Goal: Task Accomplishment & Management: Use online tool/utility

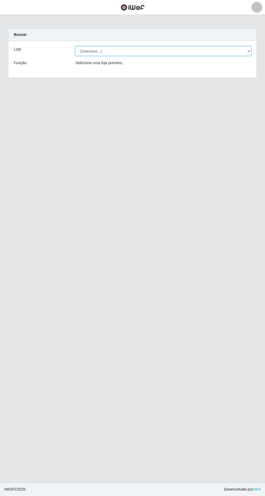
click at [247, 54] on select "[Selecione...] [GEOGRAPHIC_DATA] - [GEOGRAPHIC_DATA] - [GEOGRAPHIC_DATA] - [GEO…" at bounding box center [163, 50] width 176 height 9
select select "508"
click at [75, 46] on select "[Selecione...] [GEOGRAPHIC_DATA] - [GEOGRAPHIC_DATA] - [GEOGRAPHIC_DATA] - [GEO…" at bounding box center [163, 50] width 176 height 9
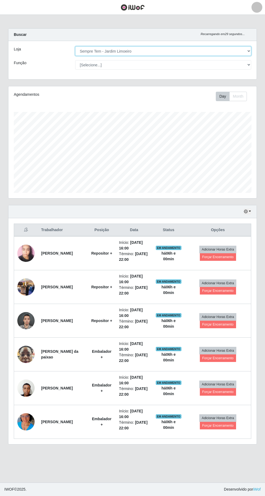
scroll to position [112, 248]
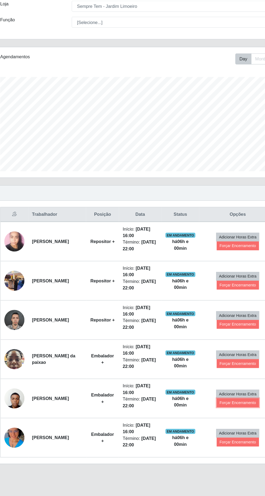
click at [220, 391] on button "Forçar Encerramento" at bounding box center [218, 392] width 36 height 8
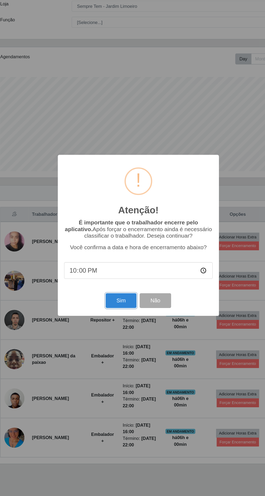
click at [120, 300] on button "Sim" at bounding box center [117, 304] width 26 height 13
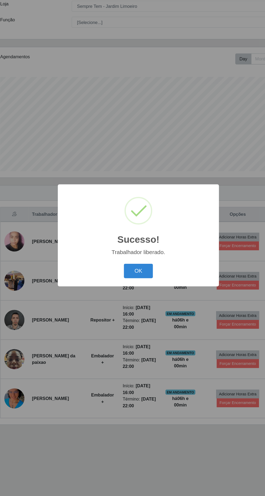
click at [139, 282] on button "OK" at bounding box center [132, 279] width 25 height 13
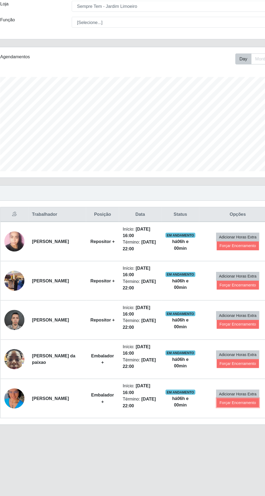
click at [221, 389] on button "Forçar Encerramento" at bounding box center [218, 392] width 36 height 8
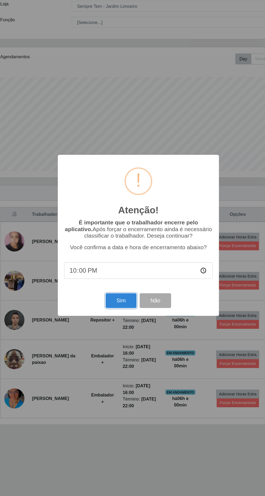
click at [118, 303] on button "Sim" at bounding box center [117, 304] width 26 height 13
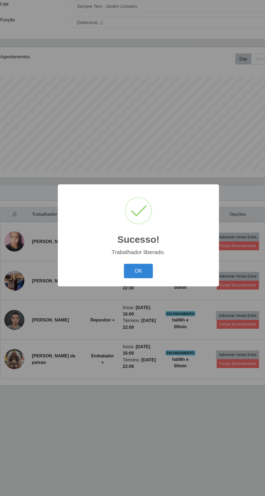
click at [137, 281] on button "OK" at bounding box center [132, 279] width 25 height 13
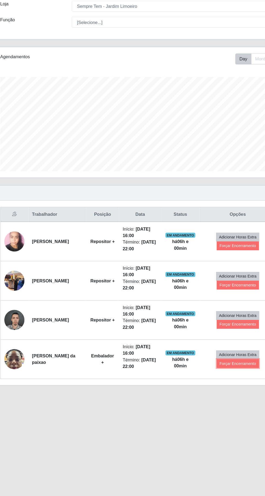
click at [220, 358] on button "Forçar Encerramento" at bounding box center [218, 359] width 36 height 8
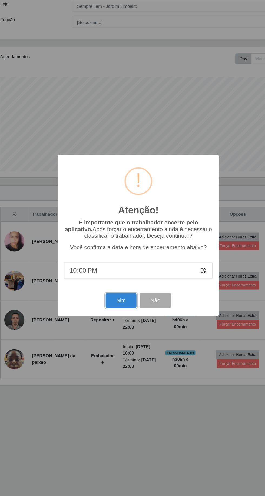
click at [121, 305] on button "Sim" at bounding box center [117, 304] width 26 height 13
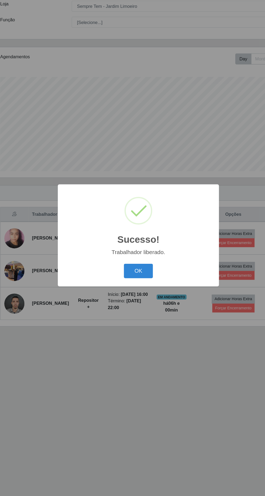
click at [137, 279] on button "OK" at bounding box center [132, 279] width 25 height 13
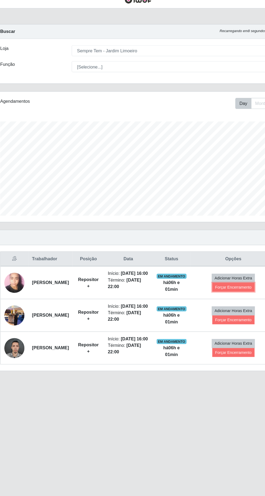
click at [218, 256] on button "Forçar Encerramento" at bounding box center [214, 255] width 36 height 8
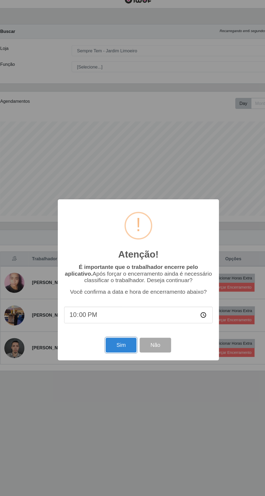
click at [123, 311] on button "Sim" at bounding box center [117, 304] width 26 height 13
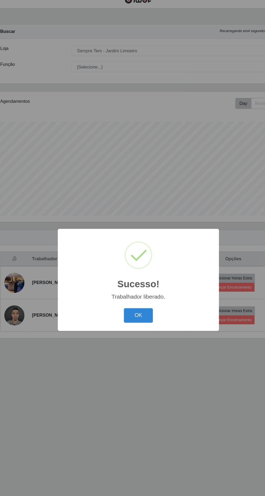
click at [137, 285] on button "OK" at bounding box center [132, 279] width 25 height 13
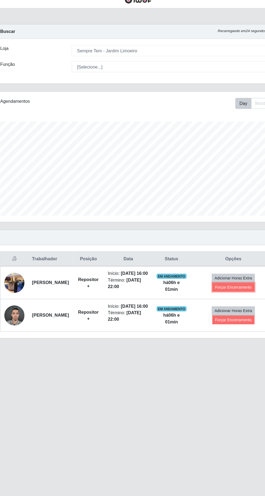
click at [220, 255] on button "Forçar Encerramento" at bounding box center [214, 255] width 36 height 8
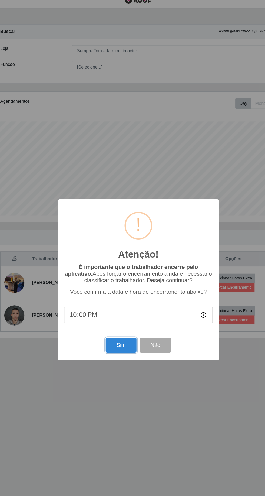
click at [124, 311] on button "Sim" at bounding box center [117, 304] width 26 height 13
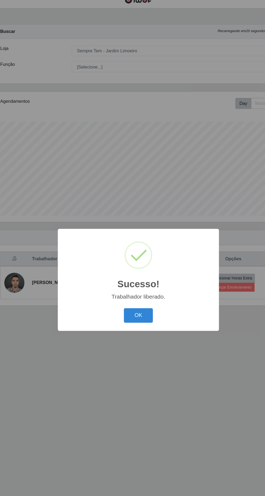
click at [140, 285] on button "OK" at bounding box center [132, 279] width 25 height 13
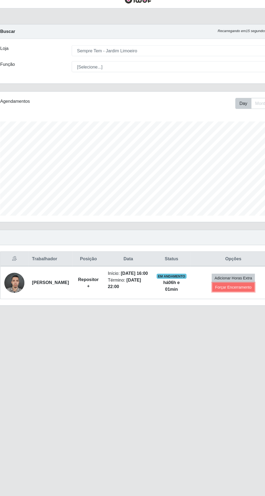
click at [221, 256] on button "Forçar Encerramento" at bounding box center [214, 255] width 36 height 8
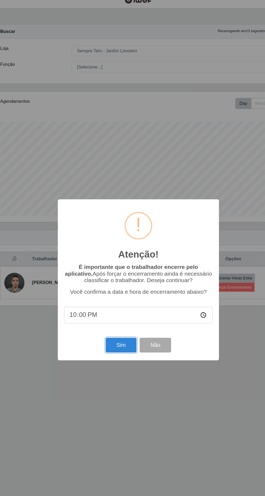
click at [118, 311] on button "Sim" at bounding box center [117, 304] width 26 height 13
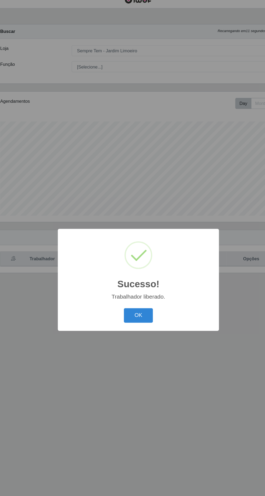
click at [140, 285] on button "OK" at bounding box center [132, 279] width 25 height 13
